Goal: Navigation & Orientation: Find specific page/section

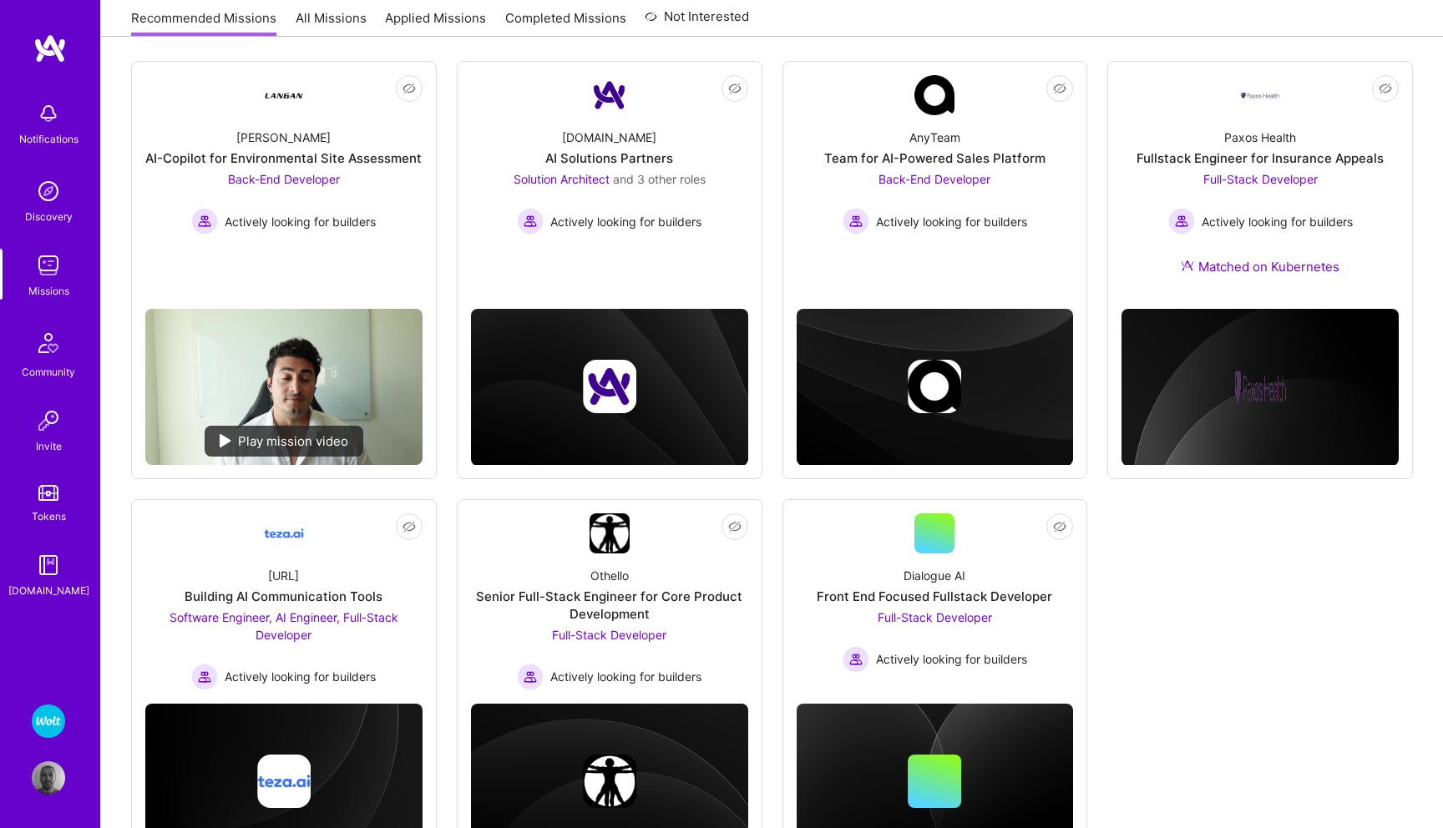
scroll to position [215, 0]
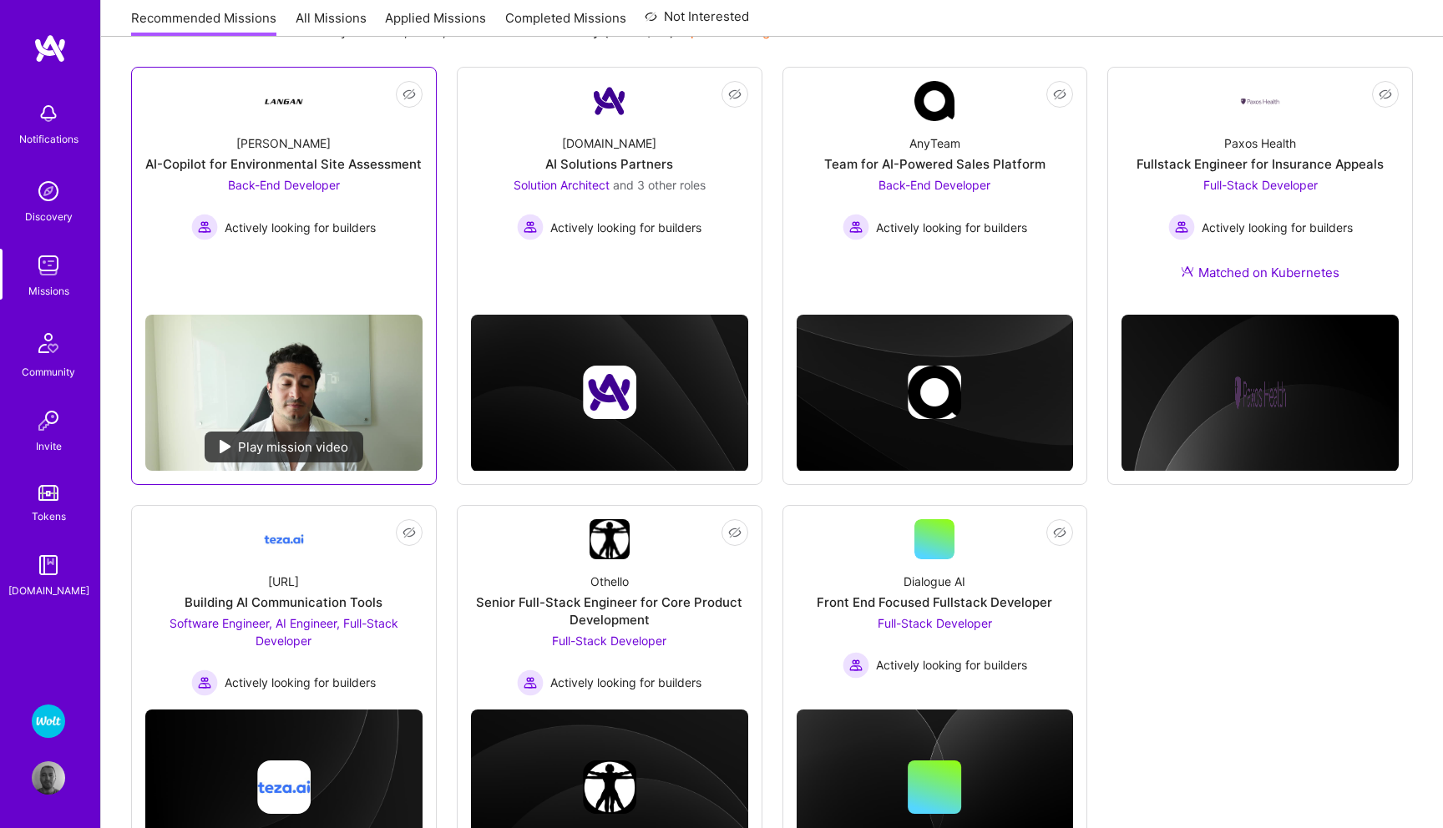
click at [311, 185] on span "Back-End Developer" at bounding box center [284, 185] width 112 height 14
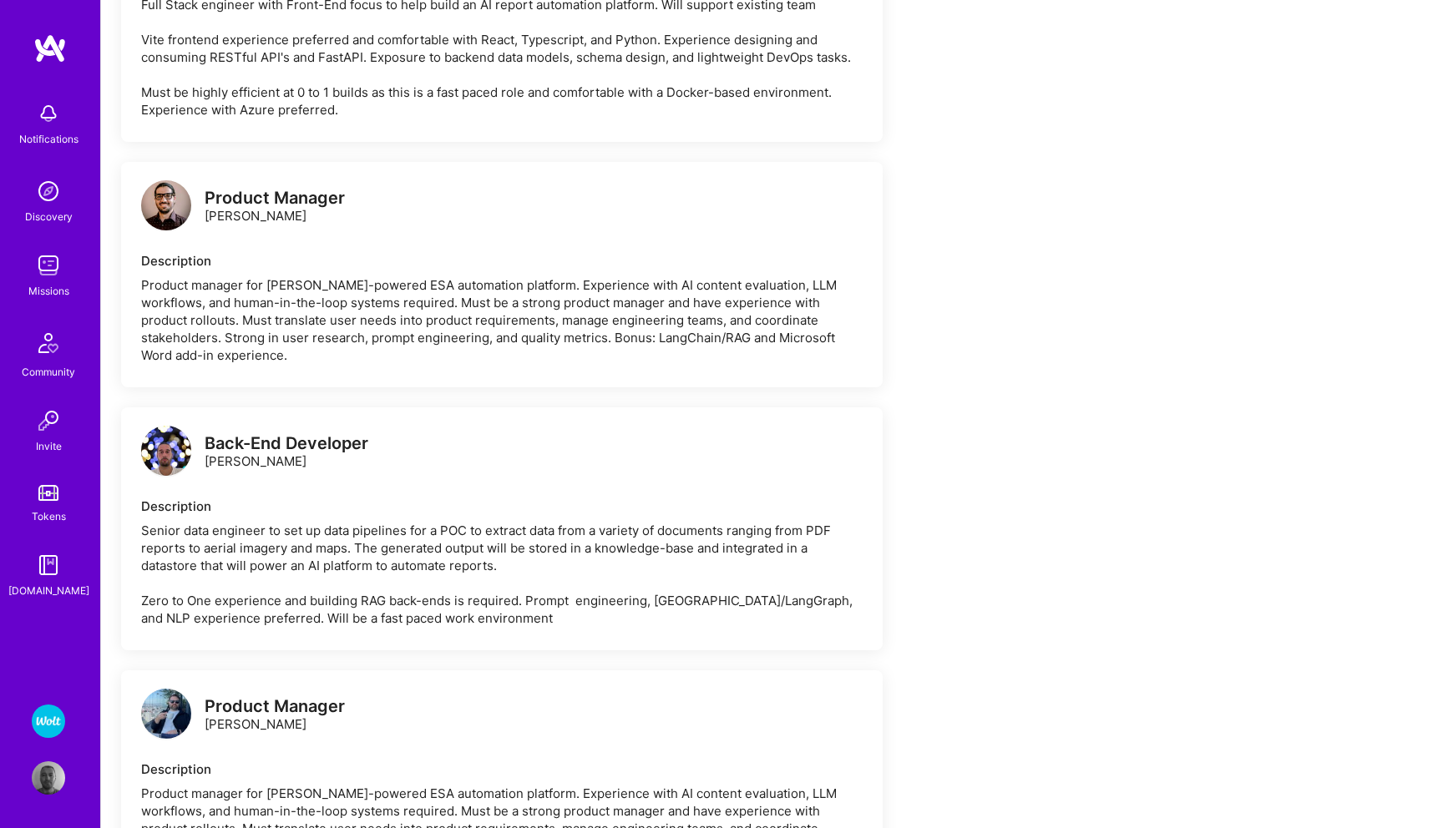
scroll to position [1932, 0]
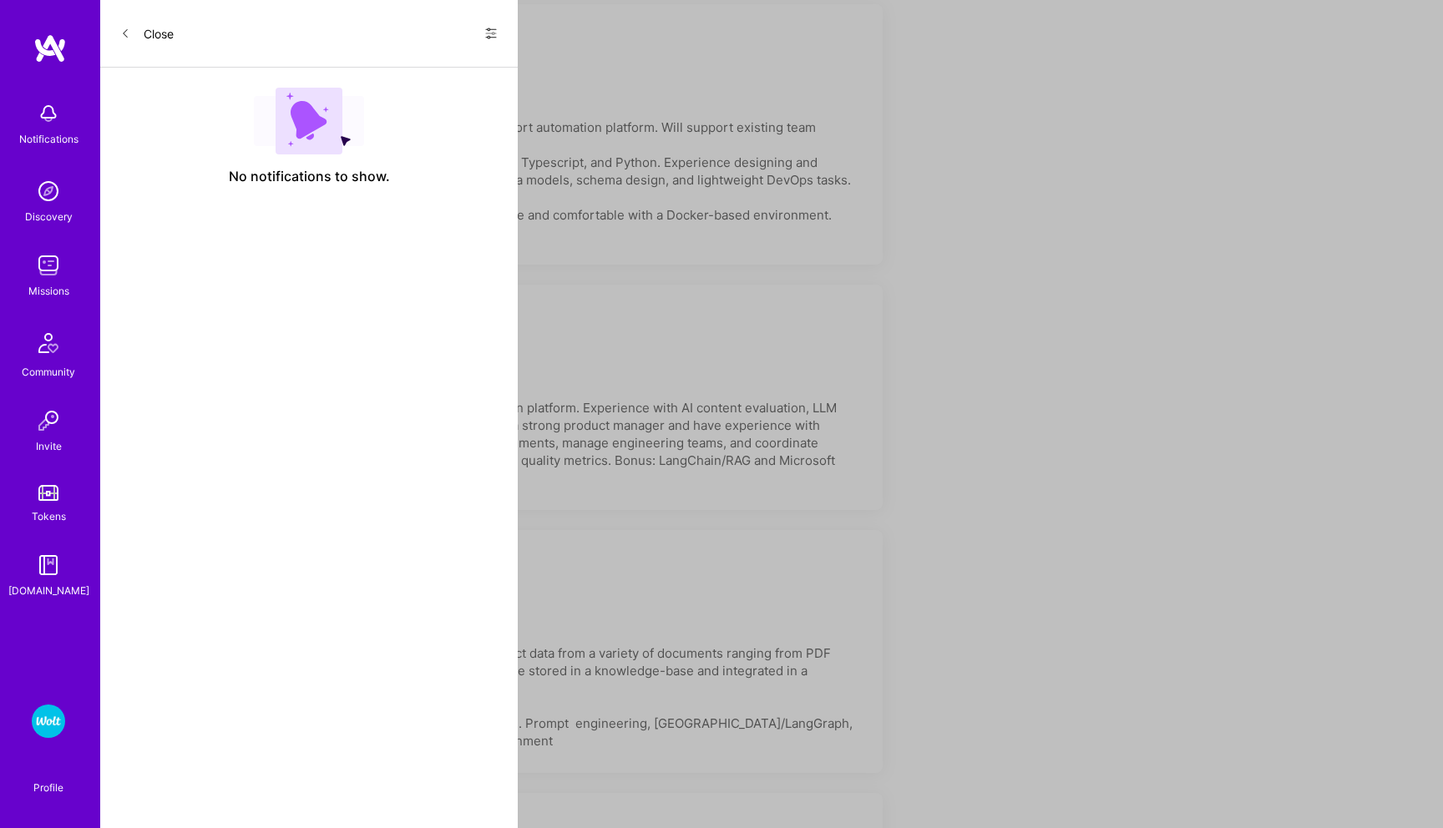
scroll to position [215, 0]
